Goal: Transaction & Acquisition: Purchase product/service

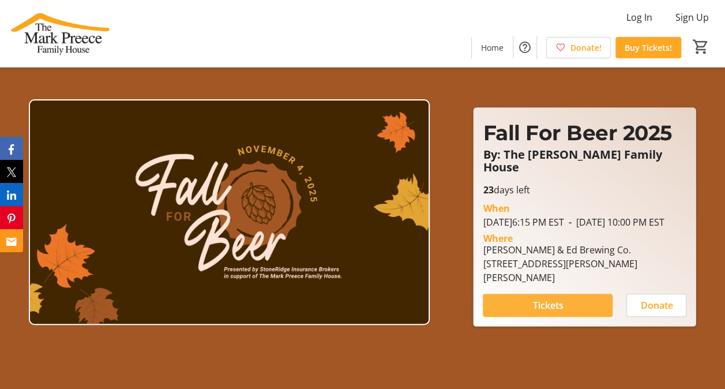
click at [550, 300] on span "Tickets" at bounding box center [548, 305] width 31 height 14
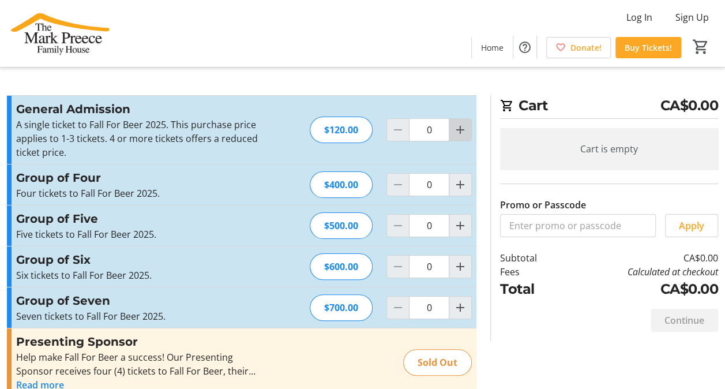
click at [460, 129] on mat-icon "Increment by one" at bounding box center [461, 130] width 14 height 14
type input "1"
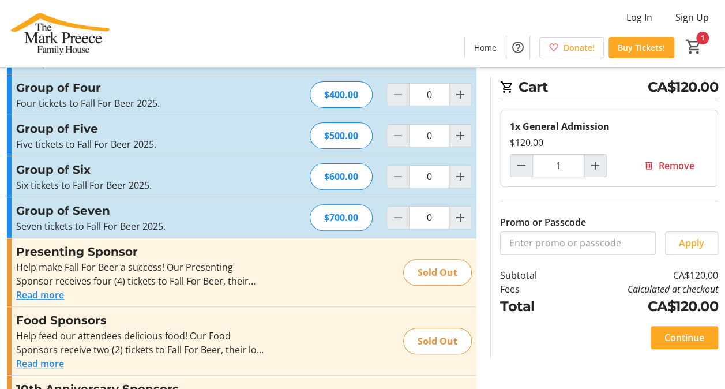
scroll to position [115, 0]
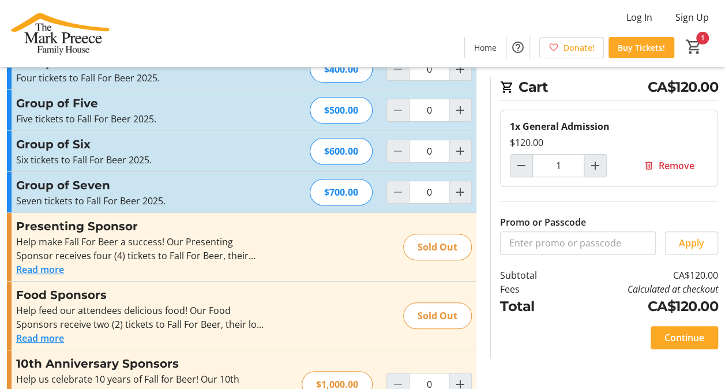
click at [680, 335] on span "Continue" at bounding box center [685, 338] width 40 height 14
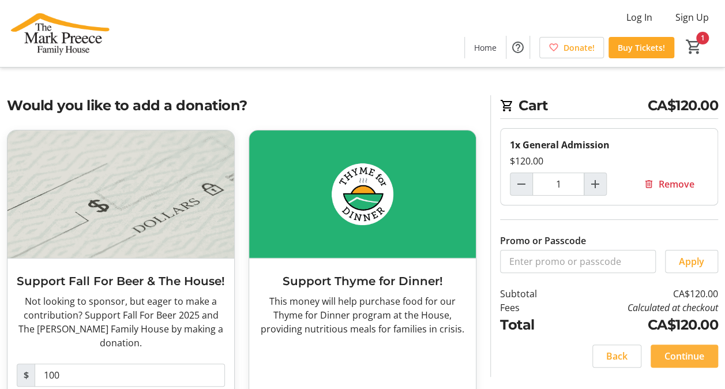
click at [683, 354] on span "Continue" at bounding box center [685, 356] width 40 height 14
select select "CA"
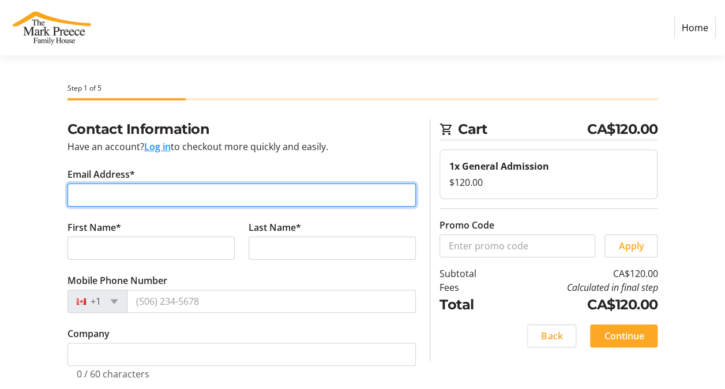
click at [140, 190] on input "Email Address*" at bounding box center [242, 194] width 349 height 23
type input "[EMAIL_ADDRESS][DOMAIN_NAME]"
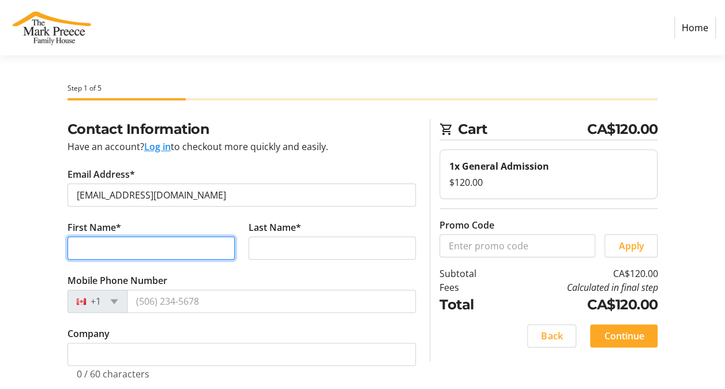
type input "[PERSON_NAME]"
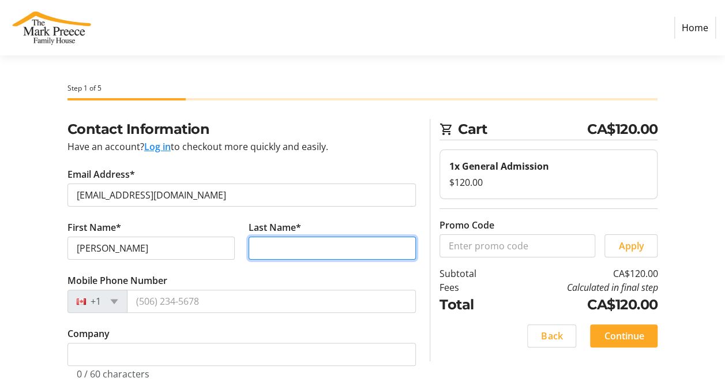
type input "[PERSON_NAME]"
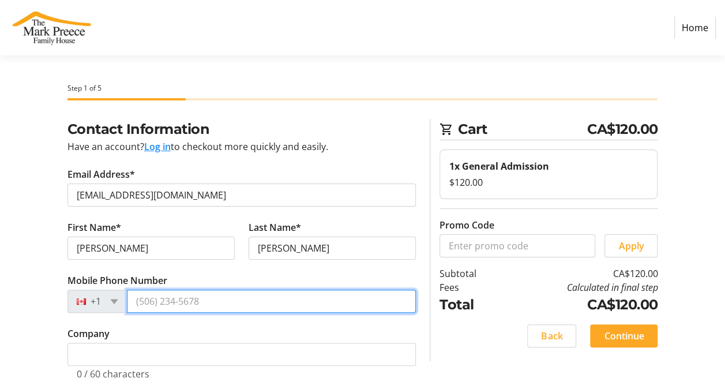
type input "[PHONE_NUMBER]"
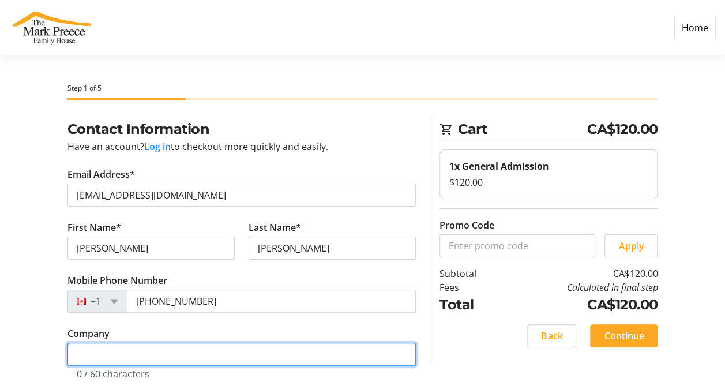
type input "stoneridge insurance brokers"
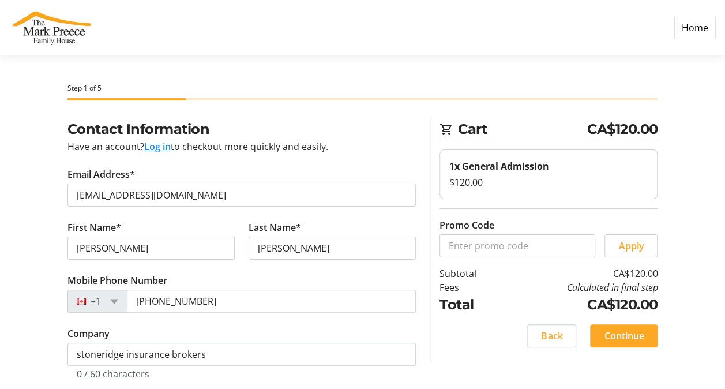
type input "[STREET_ADDRESS]"
type input "stoney creek"
type input "L8J0E5"
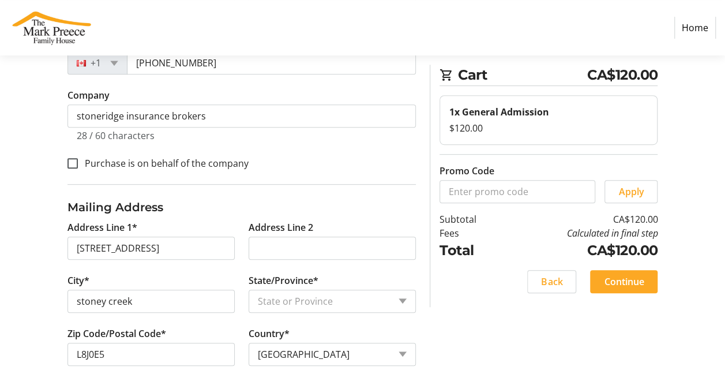
scroll to position [240, 0]
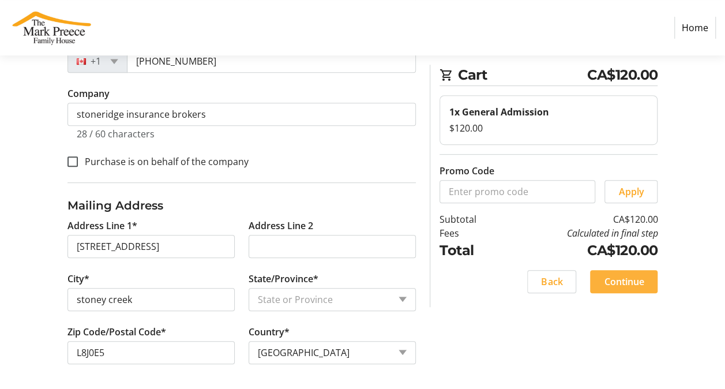
click at [636, 287] on span at bounding box center [624, 282] width 68 height 28
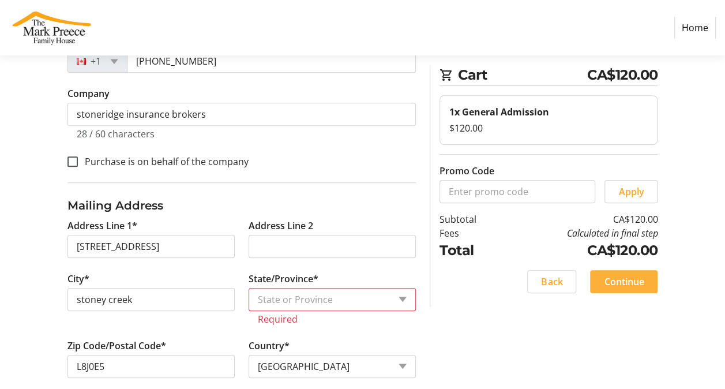
click at [635, 284] on span "Continue" at bounding box center [624, 282] width 40 height 14
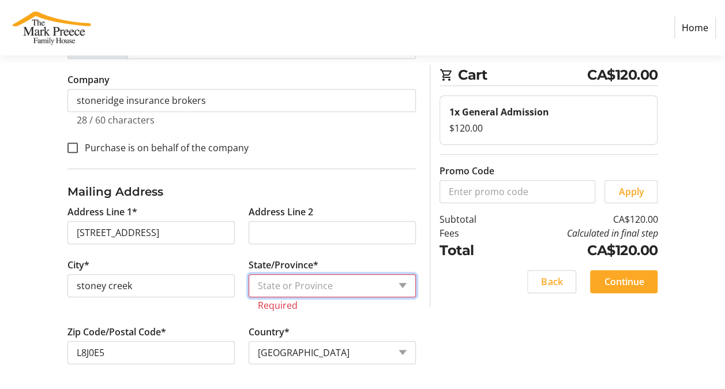
click at [404, 280] on select "State or Province State or Province [GEOGRAPHIC_DATA] [GEOGRAPHIC_DATA] [GEOGRA…" at bounding box center [332, 285] width 167 height 23
select select "ON"
click at [249, 286] on select "State or Province State or Province [GEOGRAPHIC_DATA] [GEOGRAPHIC_DATA] [GEOGRA…" at bounding box center [332, 285] width 167 height 23
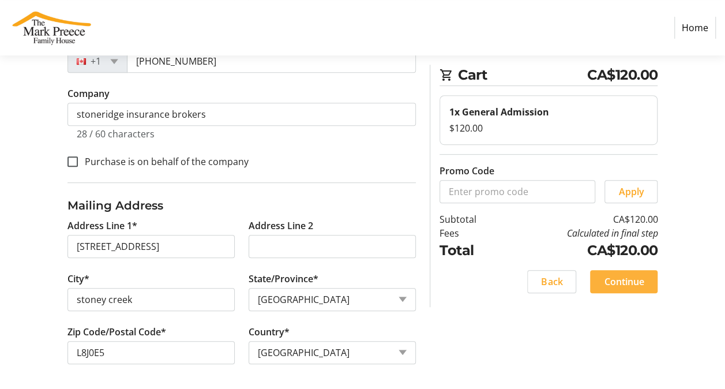
click at [623, 276] on span "Continue" at bounding box center [624, 282] width 40 height 14
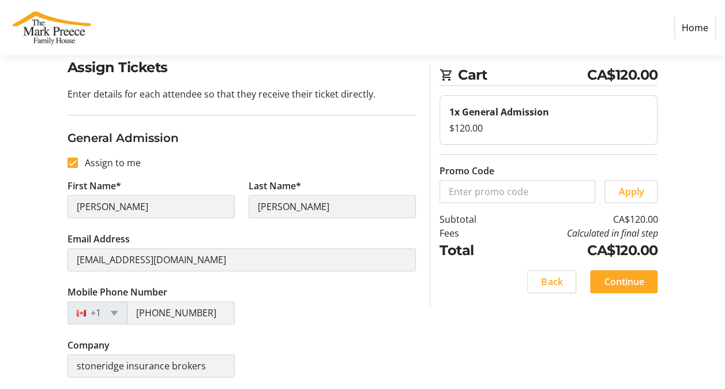
scroll to position [62, 0]
click at [638, 281] on span "Continue" at bounding box center [624, 282] width 40 height 14
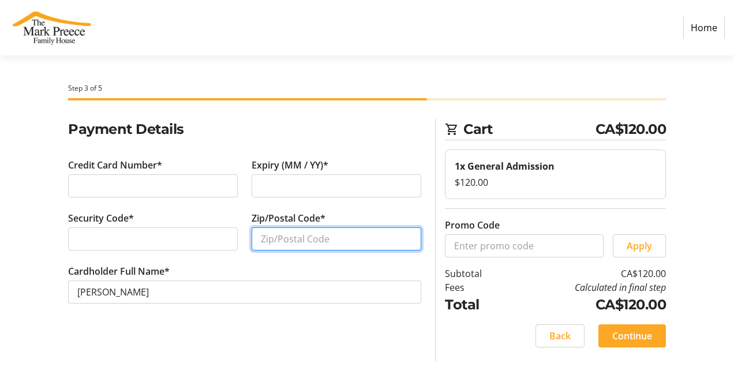
click at [268, 237] on input "Zip/Postal Code*" at bounding box center [337, 238] width 170 height 23
type input "l8j0e5"
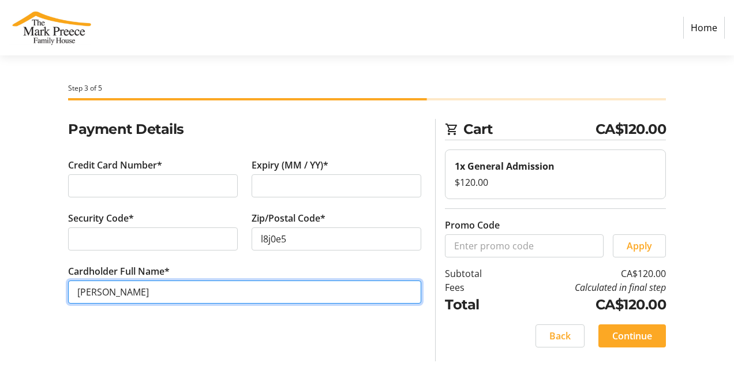
click at [89, 295] on input "[PERSON_NAME]" at bounding box center [244, 291] width 353 height 23
type input "g [PERSON_NAME]"
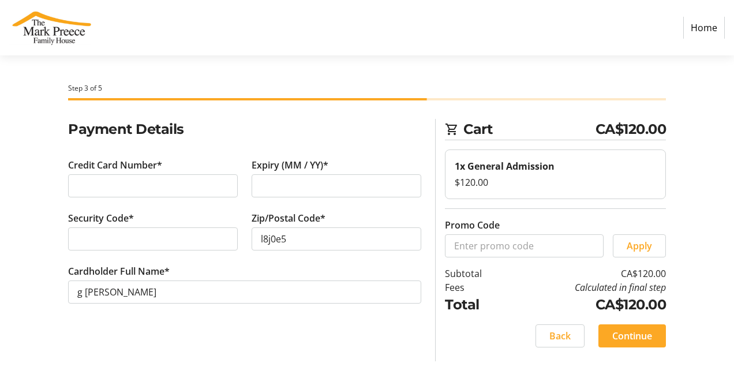
click at [619, 334] on span "Continue" at bounding box center [632, 336] width 40 height 14
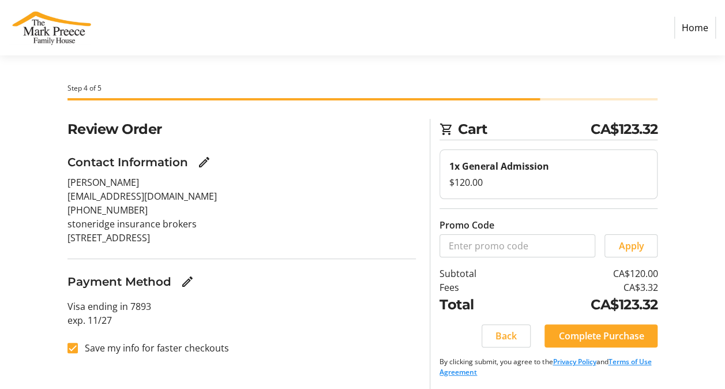
scroll to position [1, 0]
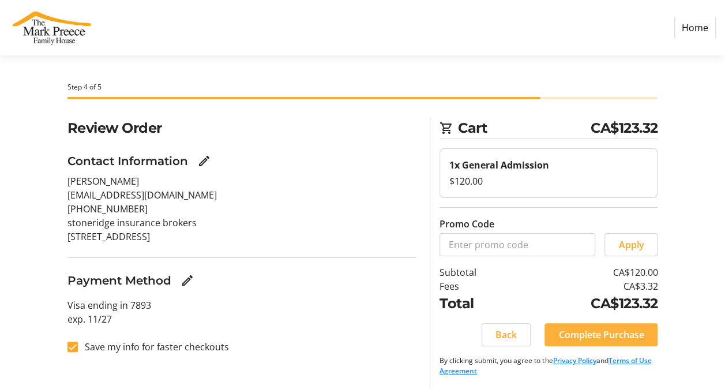
click at [595, 329] on span "Complete Purchase" at bounding box center [601, 335] width 85 height 14
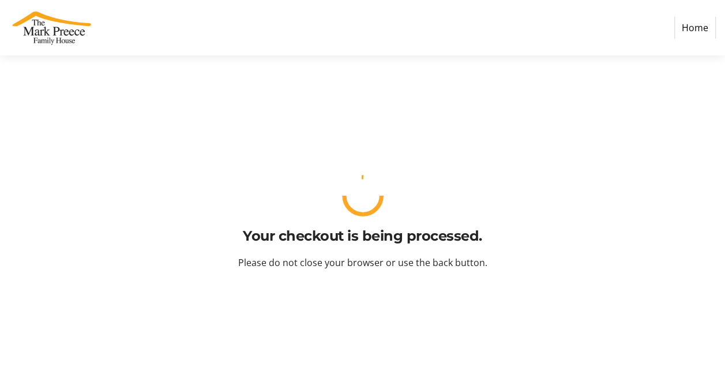
scroll to position [0, 0]
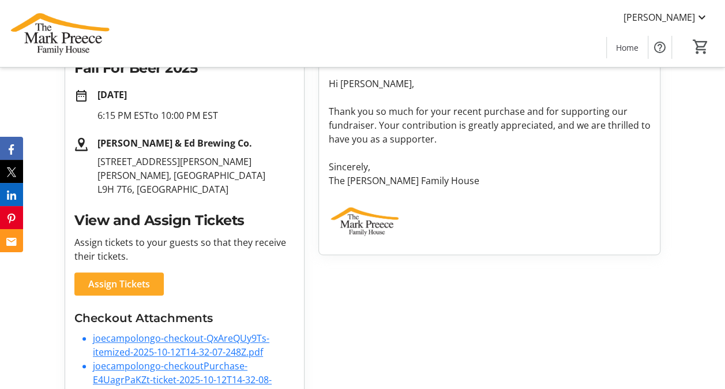
scroll to position [230, 0]
